Goal: Task Accomplishment & Management: Use online tool/utility

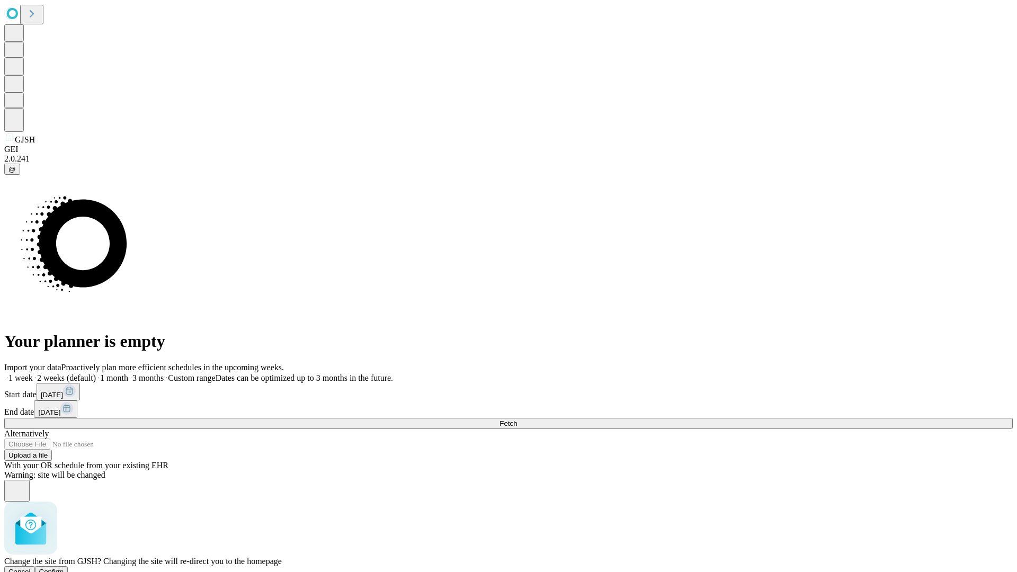
click at [64, 568] on span "Confirm" at bounding box center [51, 572] width 25 height 8
click at [33, 373] on label "1 week" at bounding box center [18, 377] width 29 height 9
click at [517, 419] on span "Fetch" at bounding box center [507, 423] width 17 height 8
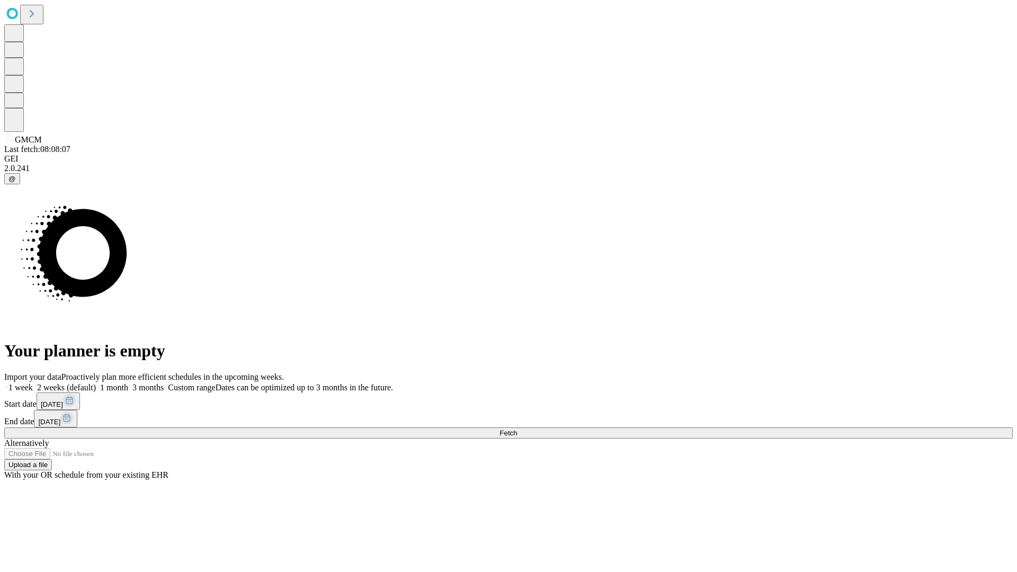
click at [33, 383] on label "1 week" at bounding box center [18, 387] width 29 height 9
click at [517, 429] on span "Fetch" at bounding box center [507, 433] width 17 height 8
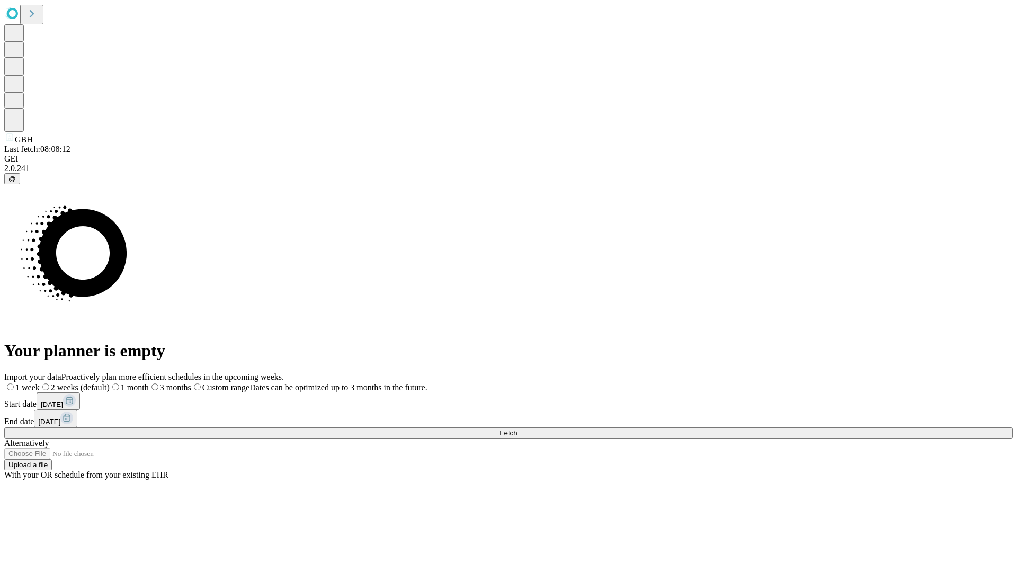
click at [517, 429] on span "Fetch" at bounding box center [507, 433] width 17 height 8
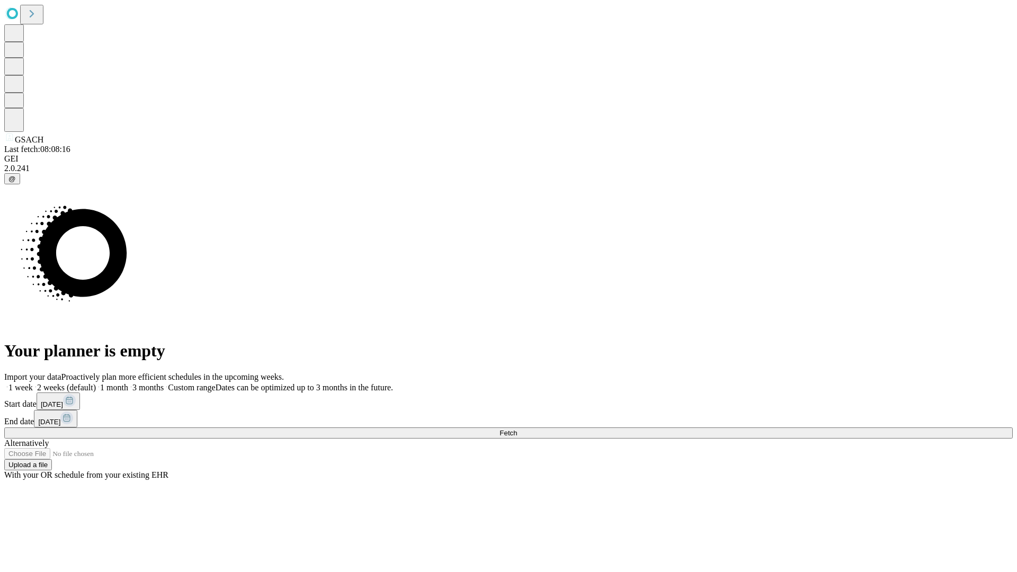
click at [33, 383] on label "1 week" at bounding box center [18, 387] width 29 height 9
click at [517, 429] on span "Fetch" at bounding box center [507, 433] width 17 height 8
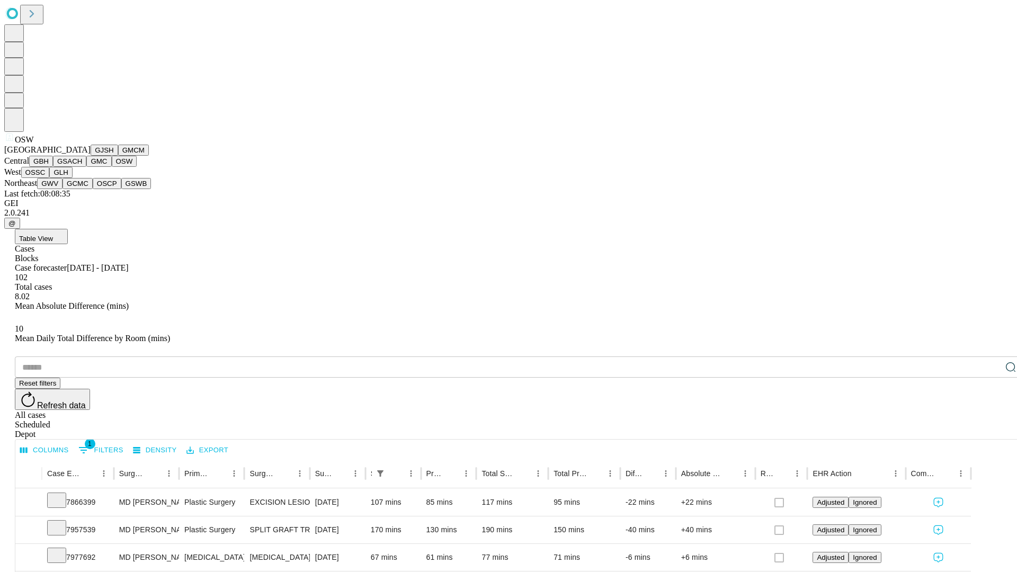
click at [50, 178] on button "OSSC" at bounding box center [35, 172] width 29 height 11
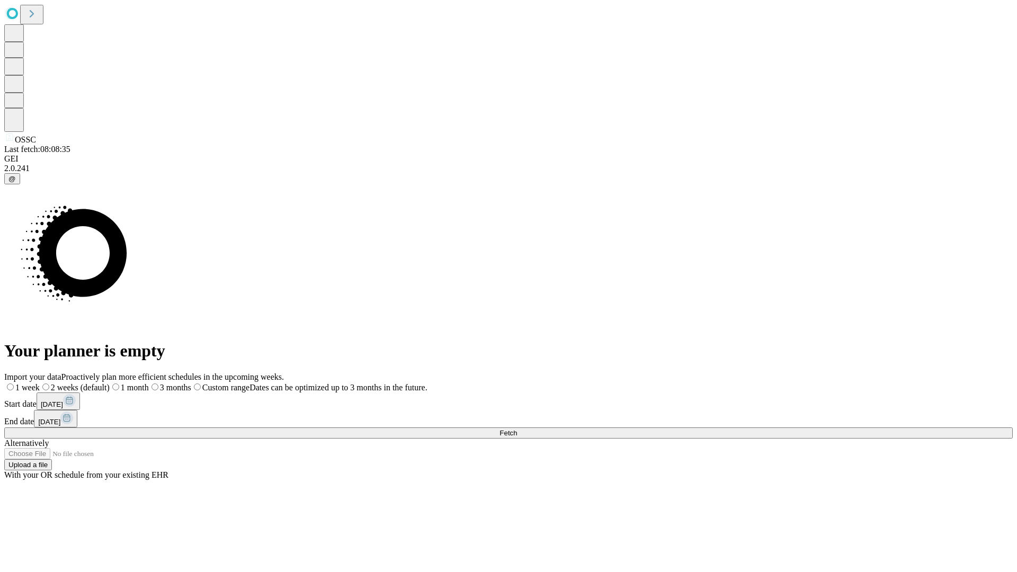
click at [40, 383] on label "1 week" at bounding box center [21, 387] width 35 height 9
click at [517, 429] on span "Fetch" at bounding box center [507, 433] width 17 height 8
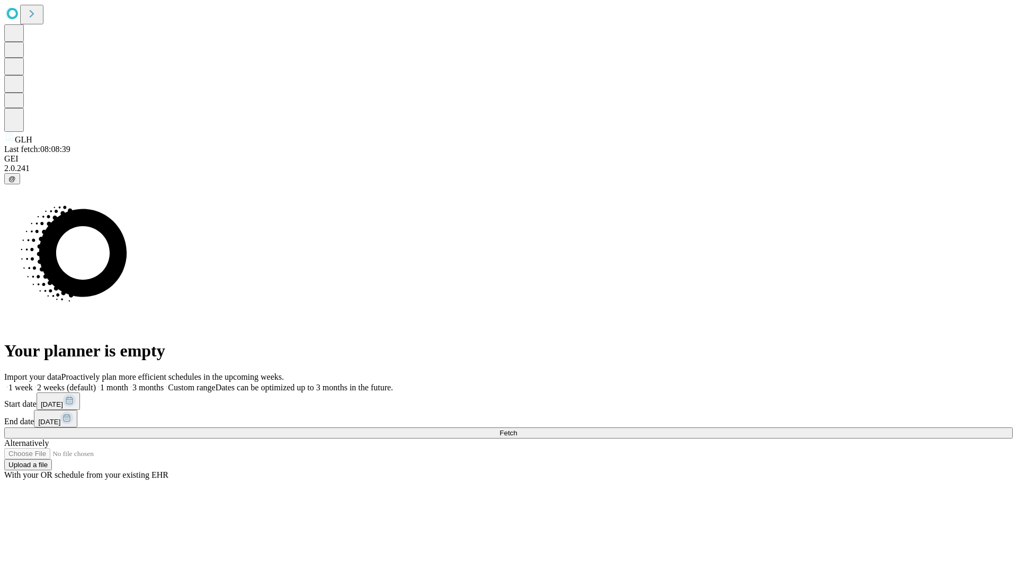
click at [33, 383] on label "1 week" at bounding box center [18, 387] width 29 height 9
click at [517, 429] on span "Fetch" at bounding box center [507, 433] width 17 height 8
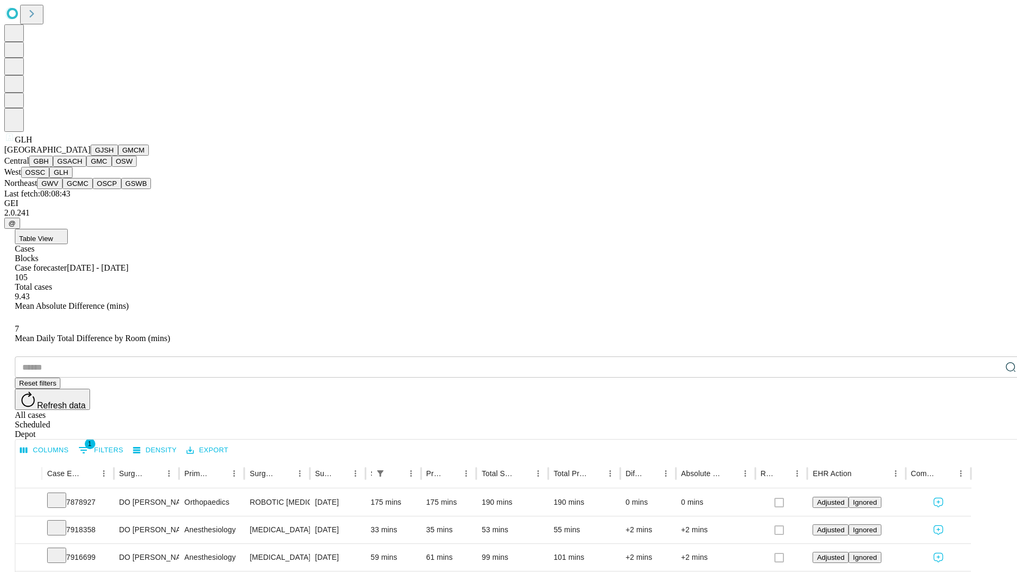
click at [62, 189] on button "GWV" at bounding box center [49, 183] width 25 height 11
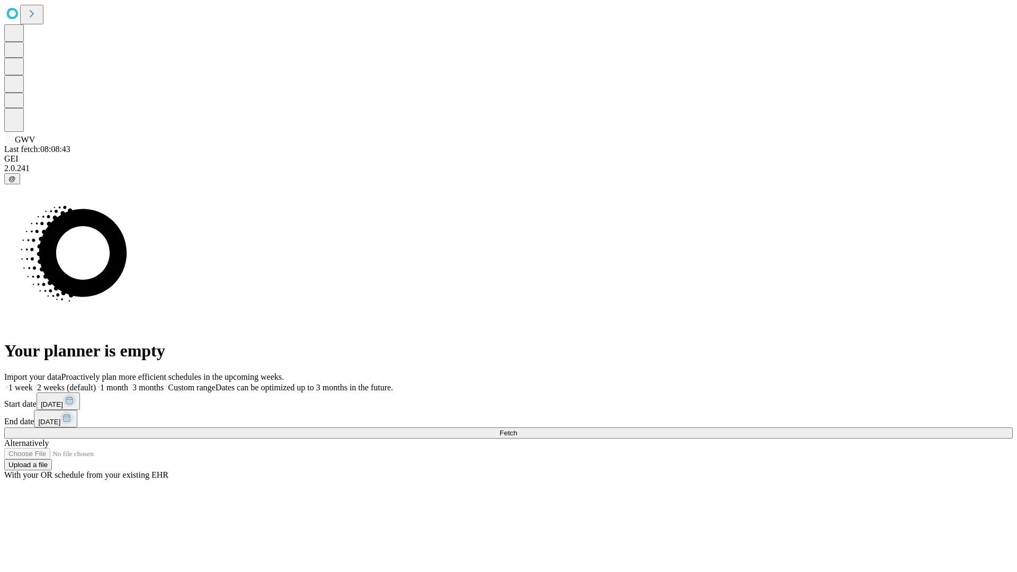
click at [33, 383] on label "1 week" at bounding box center [18, 387] width 29 height 9
click at [517, 429] on span "Fetch" at bounding box center [507, 433] width 17 height 8
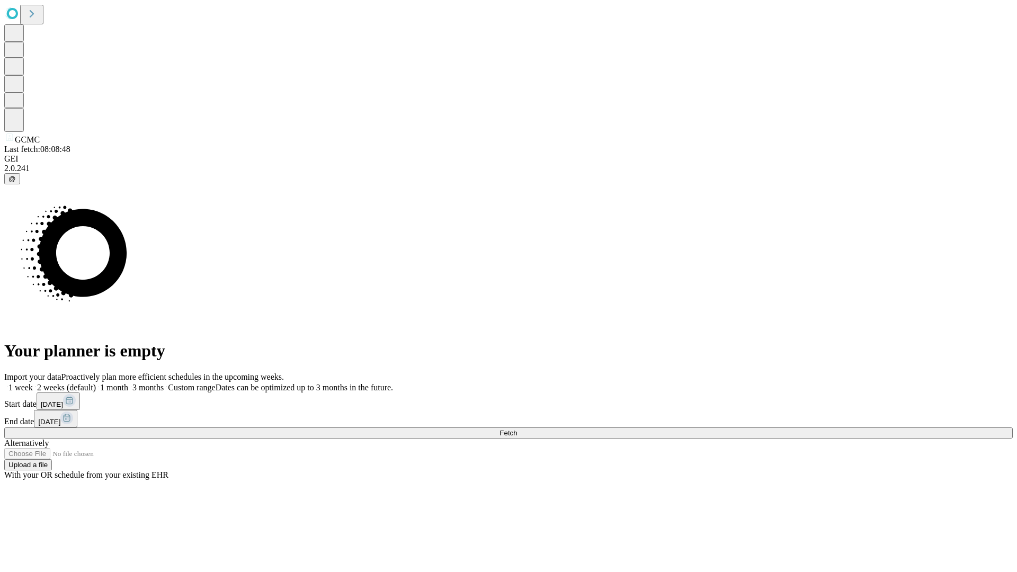
click at [33, 383] on label "1 week" at bounding box center [18, 387] width 29 height 9
click at [517, 429] on span "Fetch" at bounding box center [507, 433] width 17 height 8
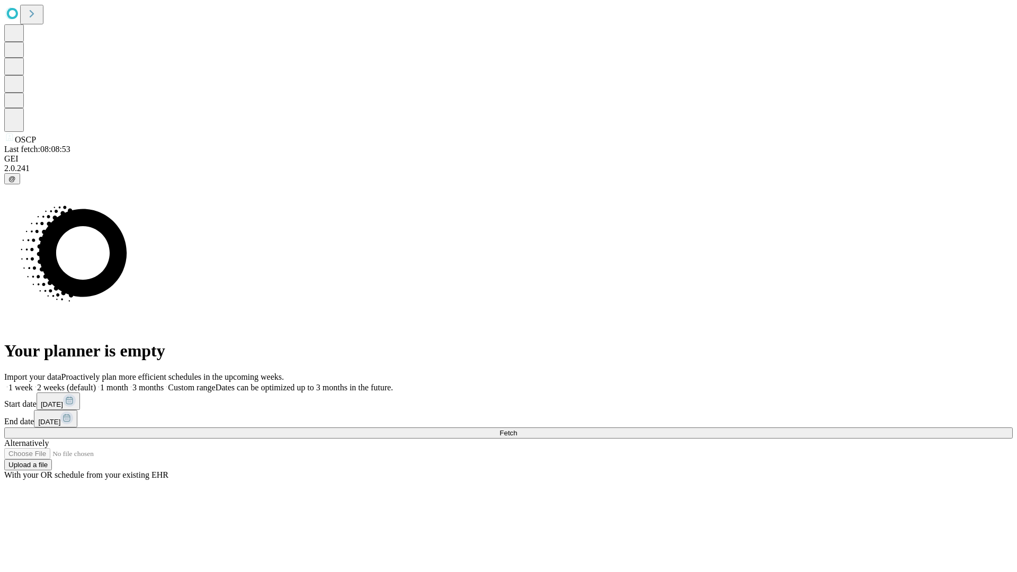
click at [33, 383] on label "1 week" at bounding box center [18, 387] width 29 height 9
click at [517, 429] on span "Fetch" at bounding box center [507, 433] width 17 height 8
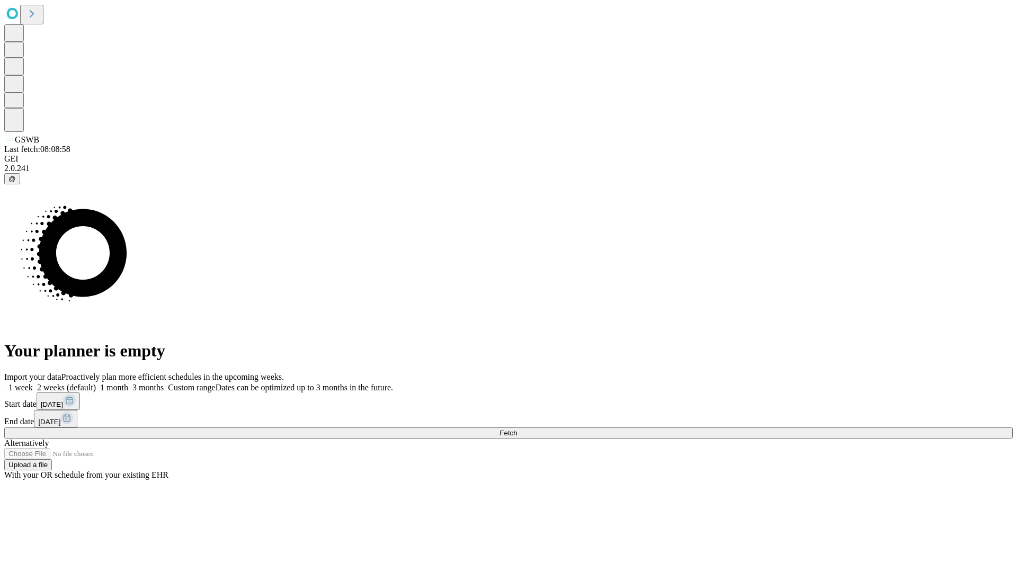
click at [33, 383] on label "1 week" at bounding box center [18, 387] width 29 height 9
click at [517, 429] on span "Fetch" at bounding box center [507, 433] width 17 height 8
